Goal: Information Seeking & Learning: Learn about a topic

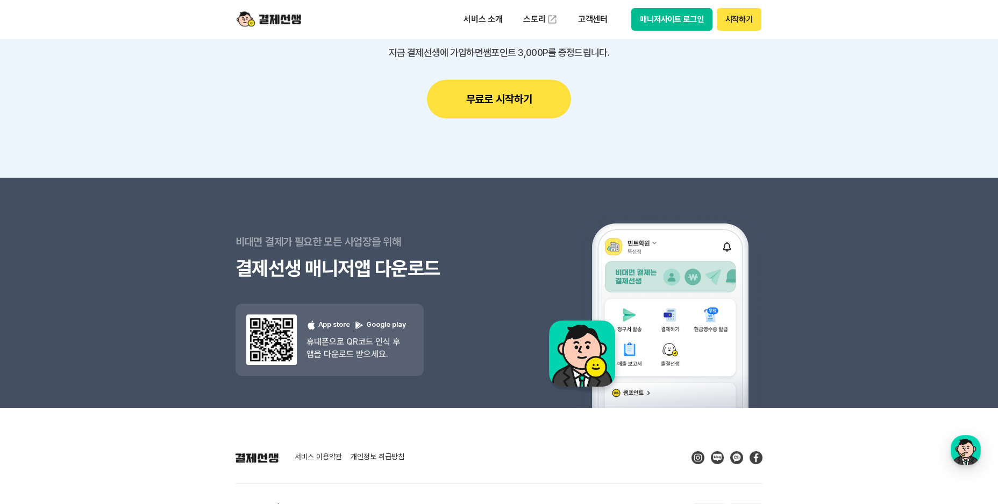
scroll to position [3064, 0]
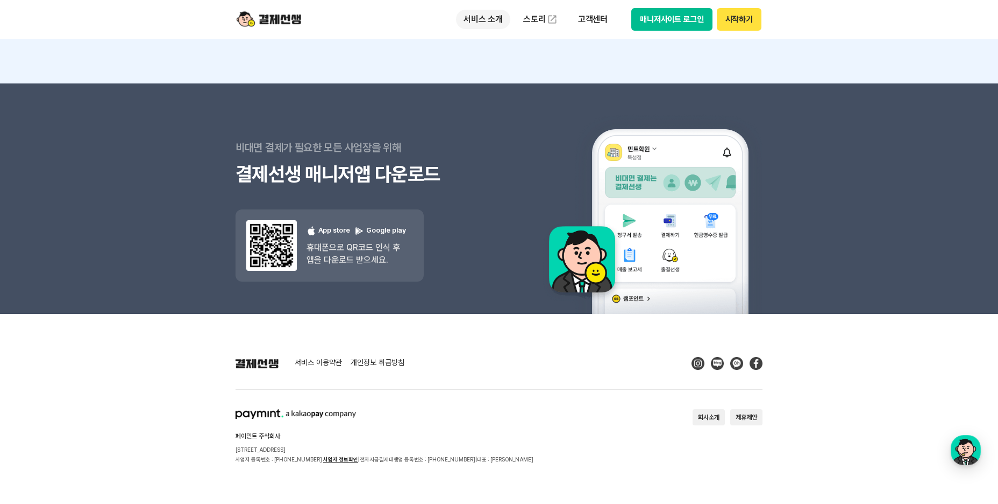
click at [501, 15] on p "서비스 소개" at bounding box center [483, 19] width 54 height 19
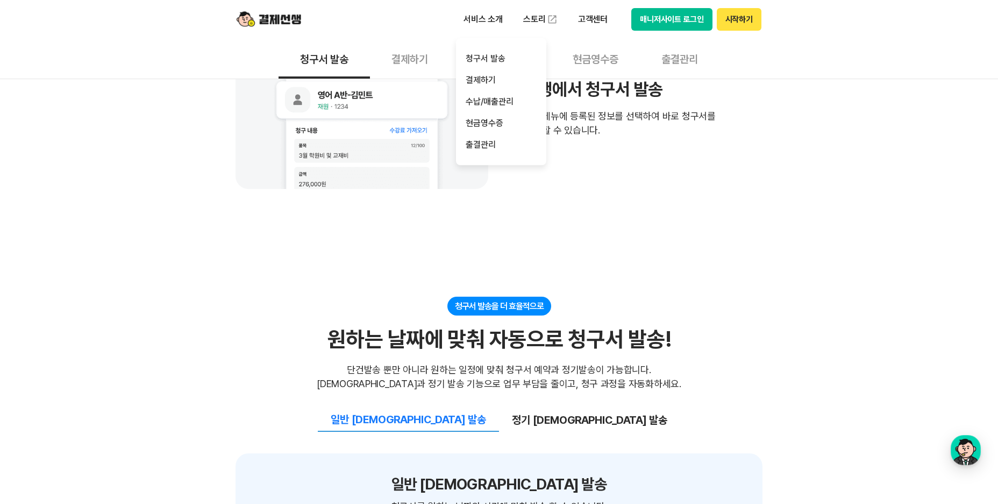
scroll to position [0, 0]
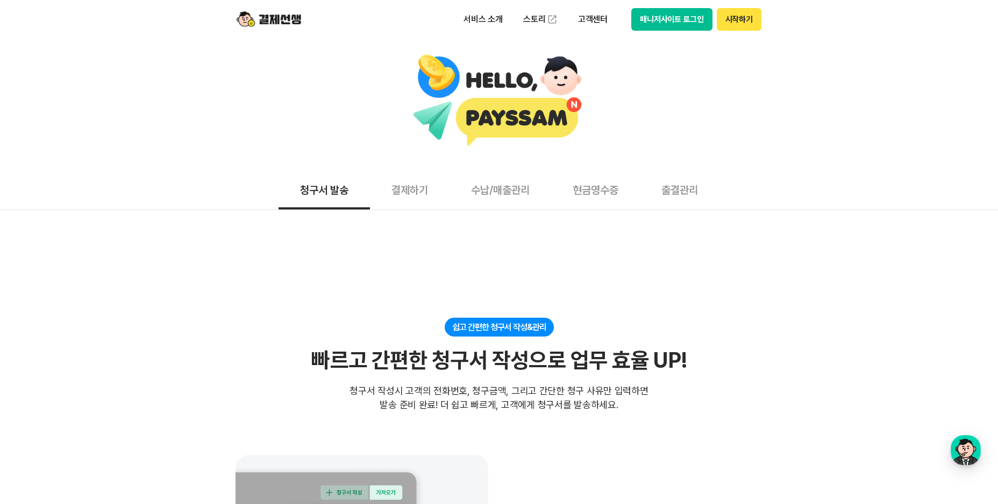
click at [463, 187] on button "수납/매출관리" at bounding box center [501, 189] width 102 height 40
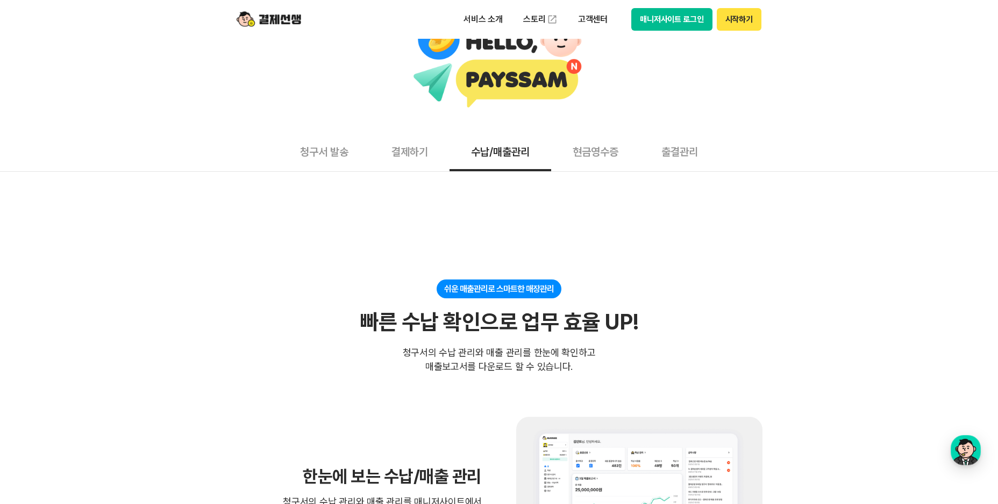
scroll to position [36, 0]
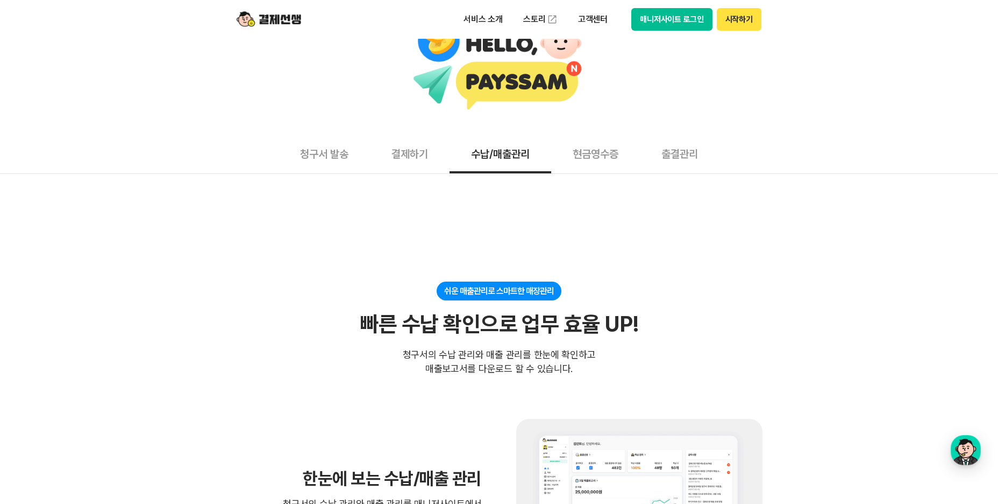
click at [590, 168] on button "현금영수증" at bounding box center [595, 153] width 89 height 40
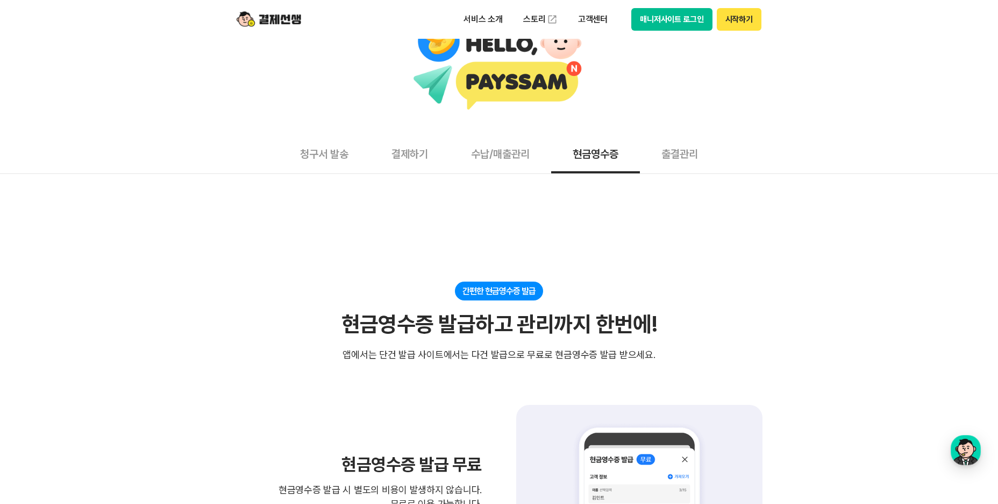
click at [683, 153] on button "출결관리" at bounding box center [680, 153] width 80 height 40
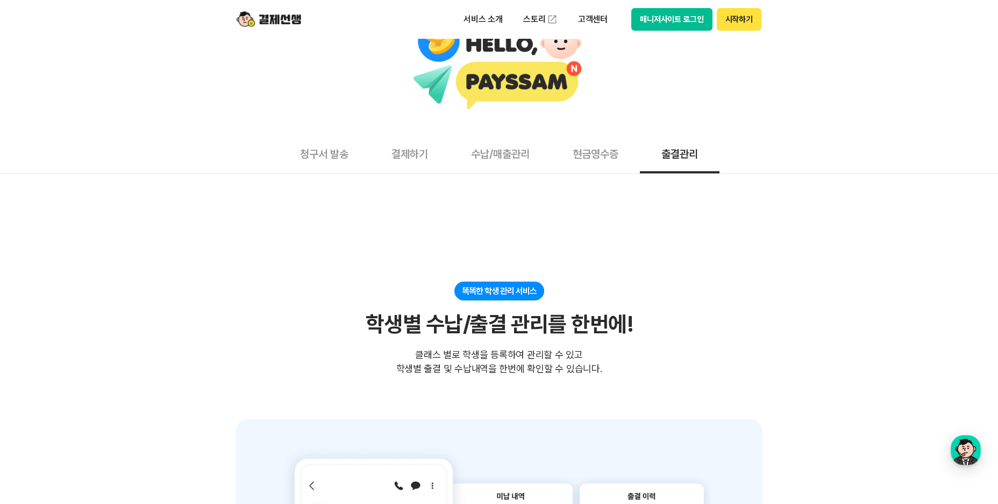
click at [484, 171] on button "수납/매출관리" at bounding box center [501, 153] width 102 height 40
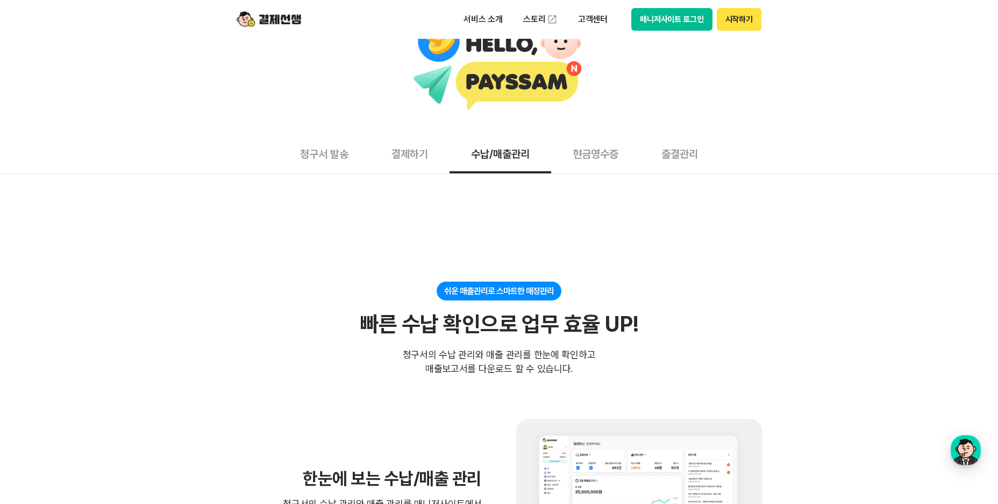
click at [403, 156] on button "결제하기" at bounding box center [410, 153] width 80 height 40
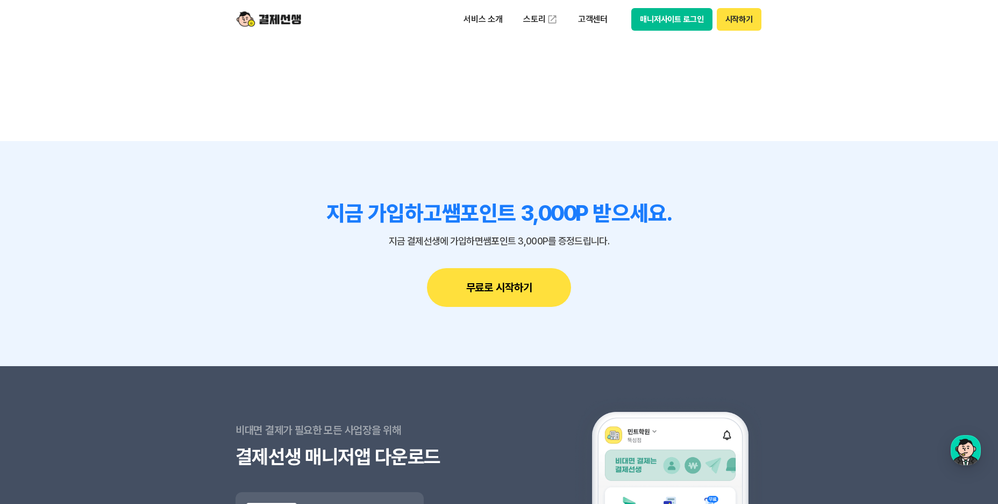
scroll to position [2977, 0]
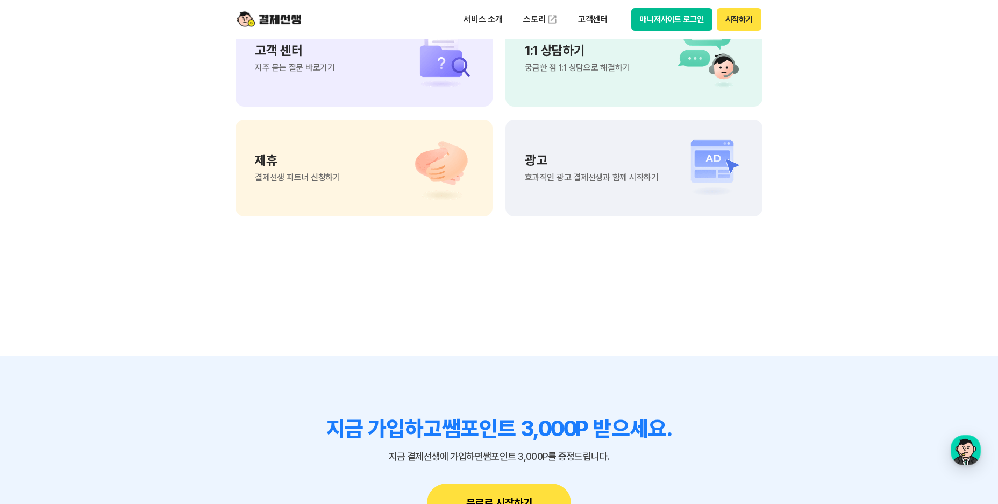
click at [291, 19] on img at bounding box center [269, 19] width 65 height 20
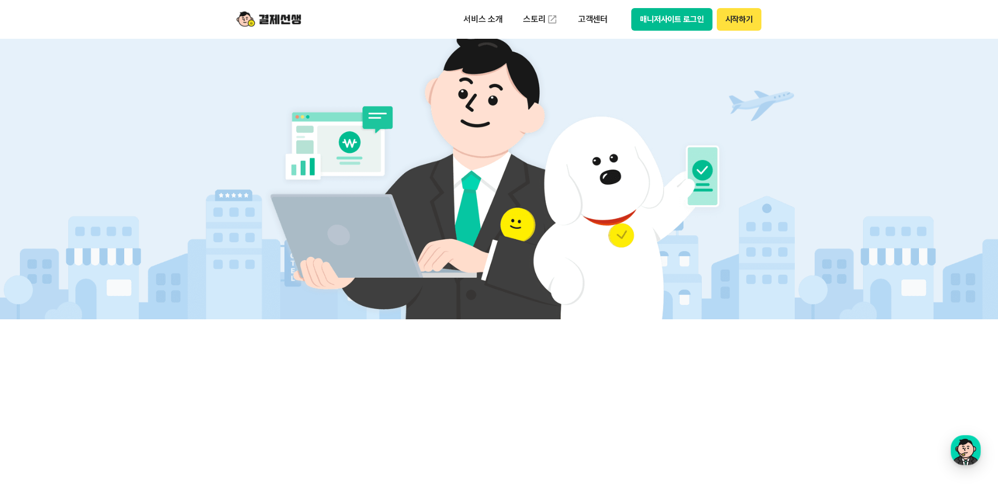
scroll to position [538, 0]
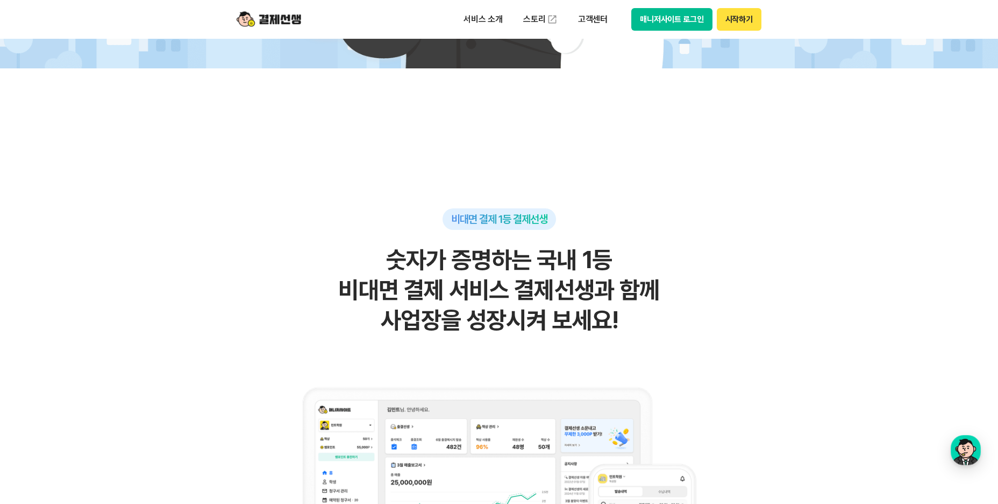
click at [683, 15] on button "매니저사이트 로그인" at bounding box center [672, 19] width 81 height 23
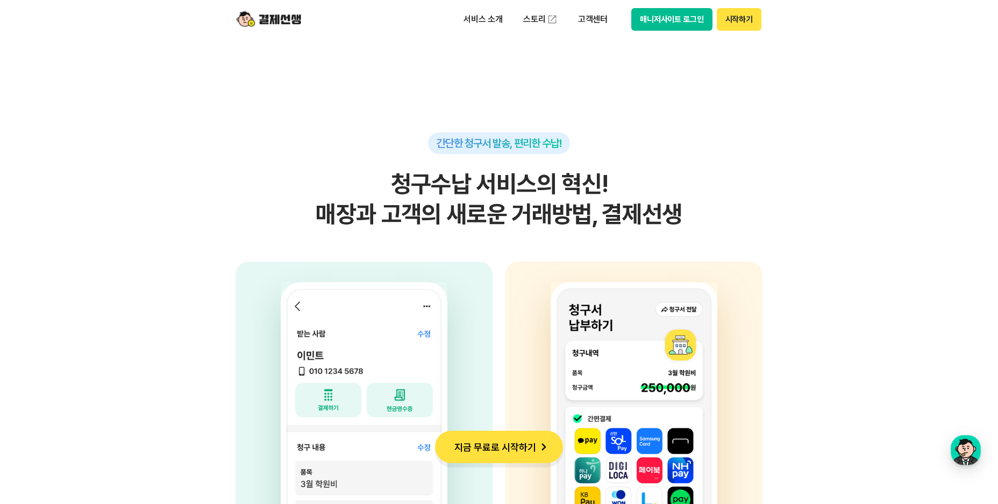
scroll to position [2690, 0]
